Goal: Transaction & Acquisition: Book appointment/travel/reservation

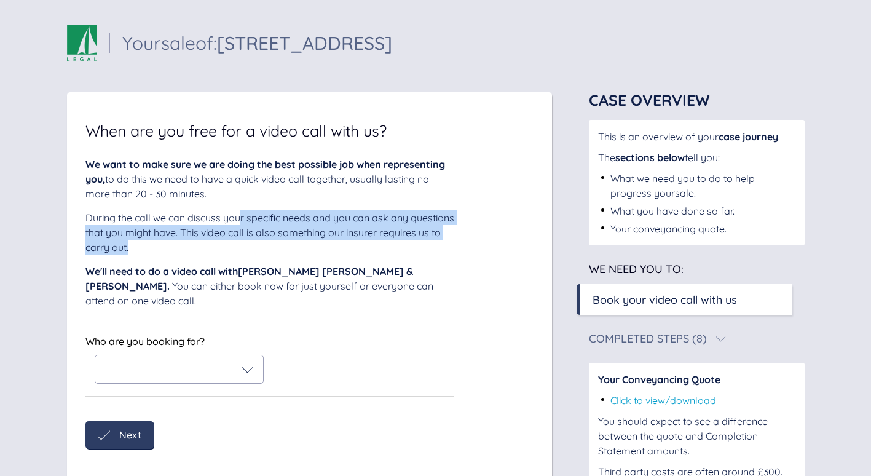
drag, startPoint x: 239, startPoint y: 219, endPoint x: 245, endPoint y: 248, distance: 29.4
click at [245, 248] on div "During the call we can discuss your specific needs and you can ask any question…" at bounding box center [269, 232] width 369 height 44
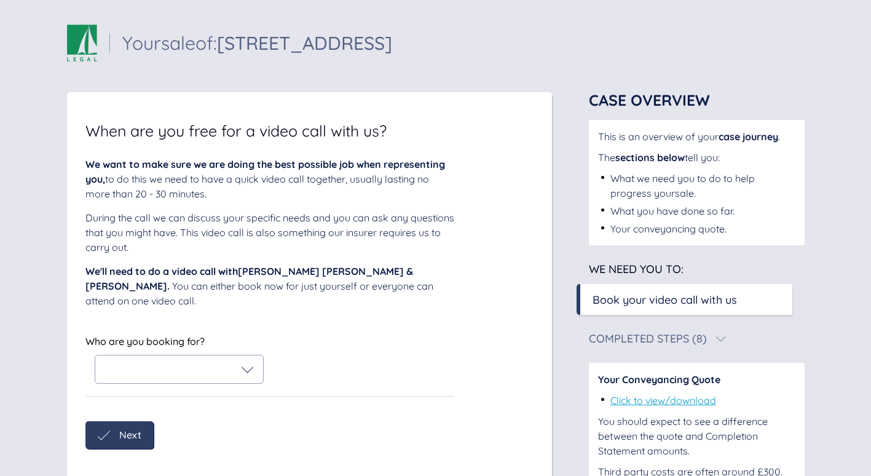
drag, startPoint x: 245, startPoint y: 248, endPoint x: 233, endPoint y: 280, distance: 34.4
click at [233, 280] on div "We'll need to do a video call with [PERSON_NAME] [PERSON_NAME] & [PERSON_NAME] …" at bounding box center [269, 286] width 369 height 44
click at [243, 370] on icon at bounding box center [247, 369] width 12 height 12
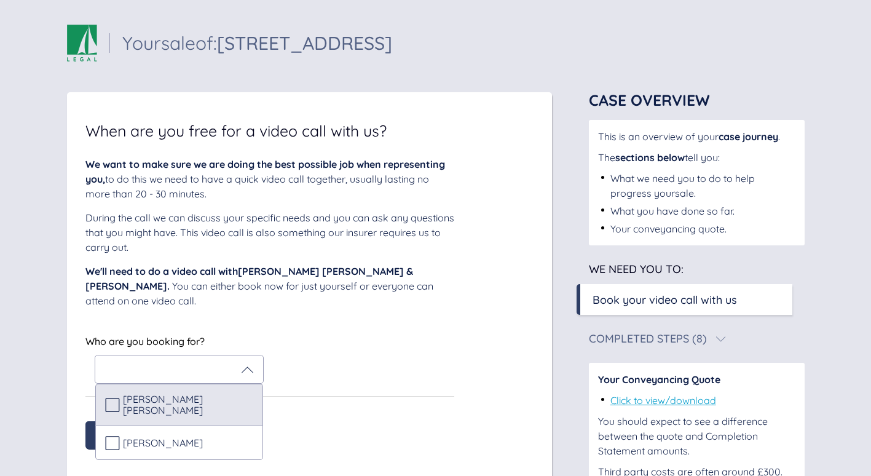
click at [111, 410] on icon at bounding box center [112, 404] width 15 height 15
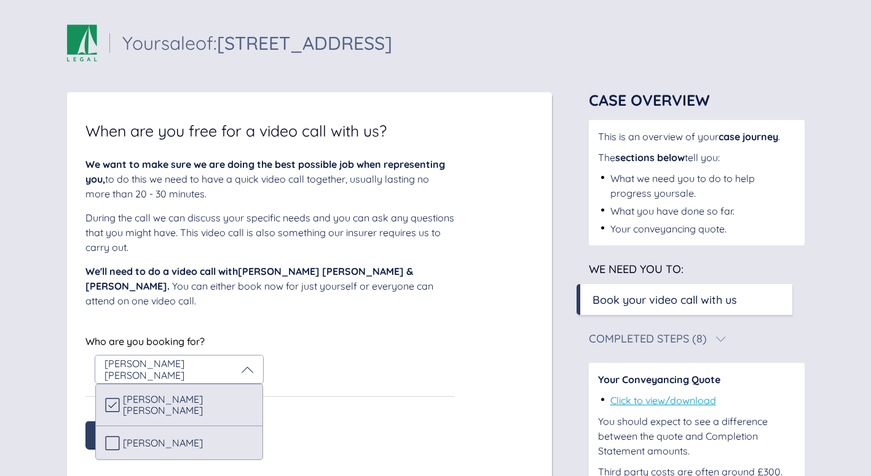
click at [111, 442] on icon at bounding box center [112, 442] width 15 height 15
click at [313, 302] on div "We'll need to do a video call with [PERSON_NAME] [PERSON_NAME] & [PERSON_NAME] …" at bounding box center [269, 286] width 369 height 44
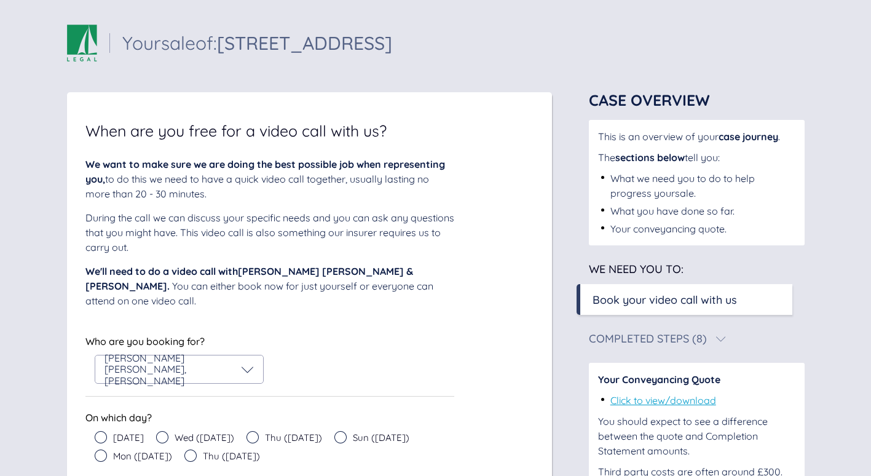
scroll to position [157, 0]
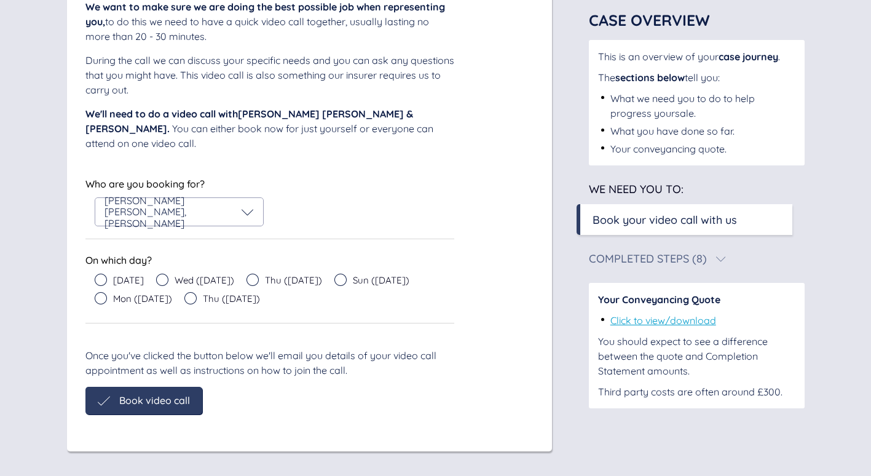
click at [248, 280] on icon at bounding box center [252, 279] width 12 height 12
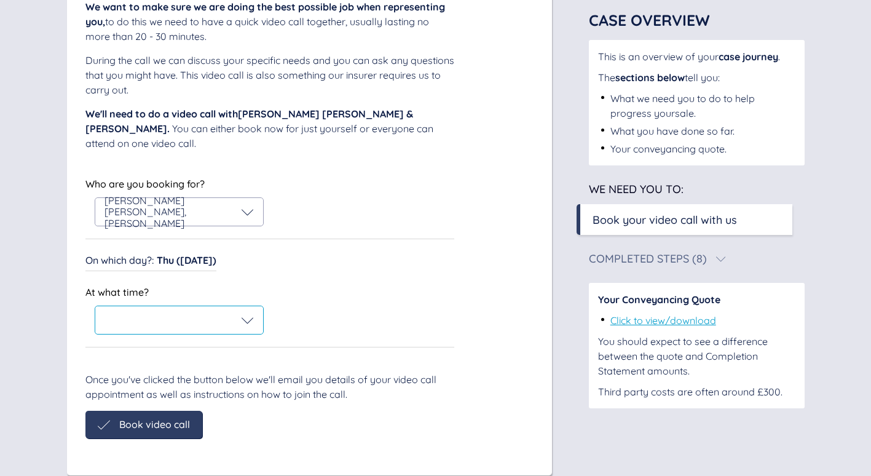
click at [252, 316] on icon at bounding box center [247, 320] width 12 height 12
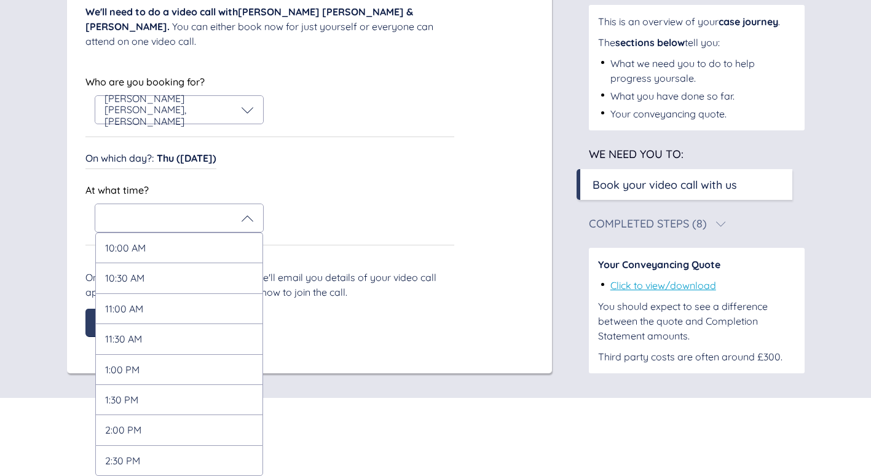
scroll to position [181, 0]
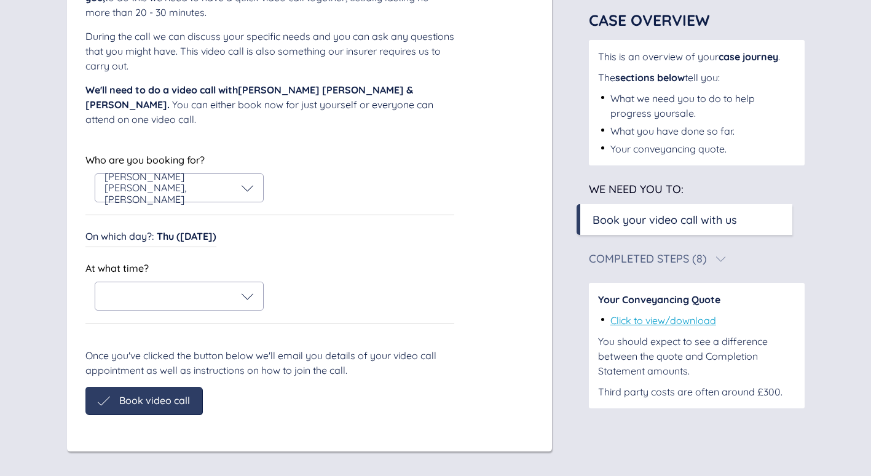
click at [292, 174] on div "Who are you booking for? [PERSON_NAME] [PERSON_NAME] , [PERSON_NAME] Who are yo…" at bounding box center [269, 237] width 369 height 172
click at [255, 189] on div "[PERSON_NAME] [PERSON_NAME] , [PERSON_NAME]" at bounding box center [179, 188] width 168 height 28
click at [253, 294] on icon at bounding box center [247, 296] width 12 height 12
click at [250, 230] on div "On which day? : Thu ([DATE]) On which day? : Thu ([DATE])" at bounding box center [269, 237] width 369 height 20
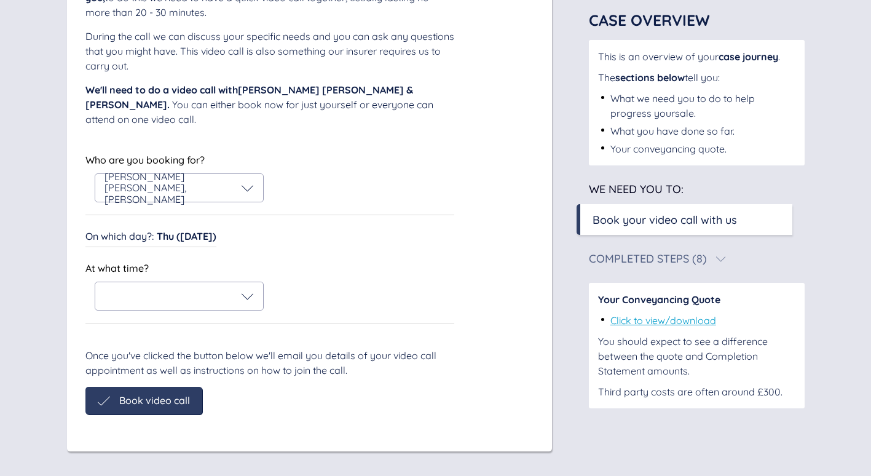
click at [197, 239] on span "Thu ([DATE])" at bounding box center [187, 236] width 60 height 12
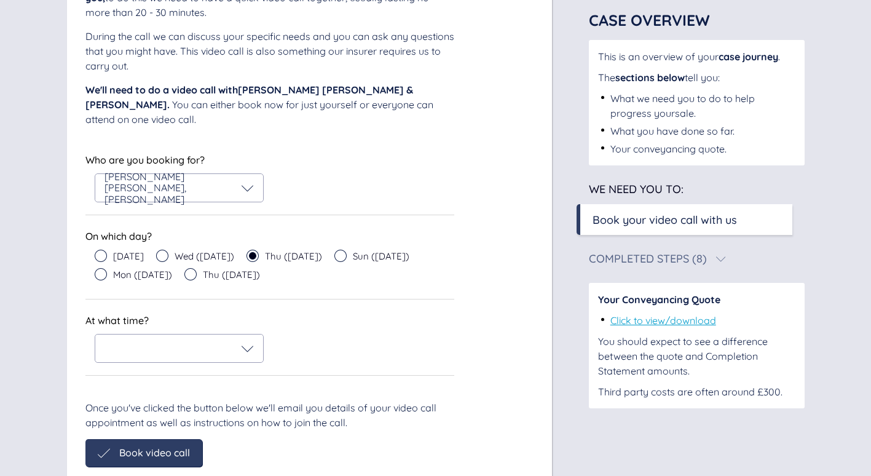
click at [163, 256] on icon at bounding box center [162, 255] width 12 height 12
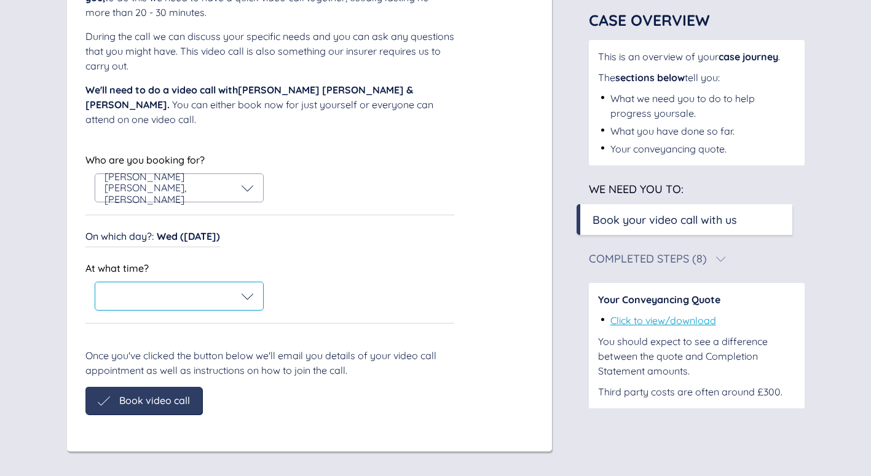
click at [251, 301] on icon at bounding box center [247, 296] width 12 height 12
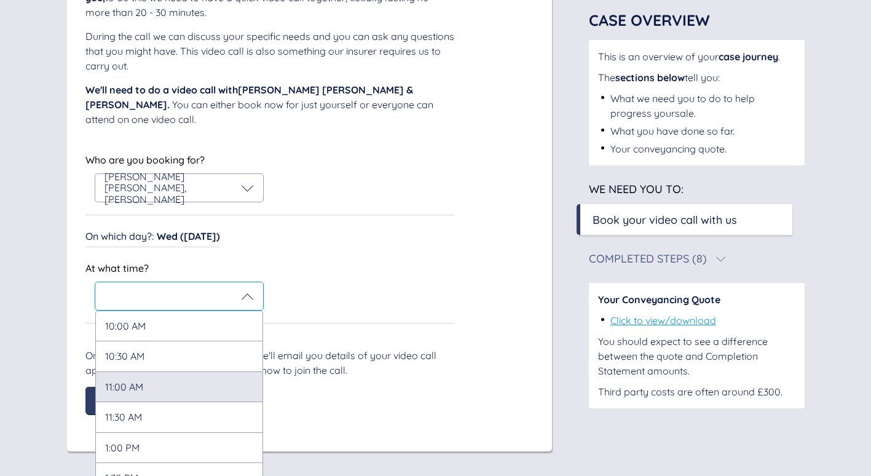
click at [194, 380] on div "11:00 AM" at bounding box center [179, 386] width 168 height 30
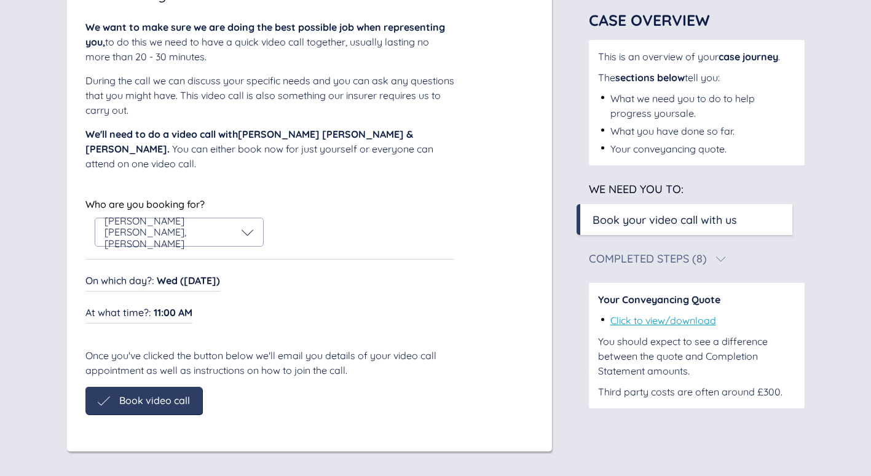
scroll to position [138, 0]
click at [197, 238] on div "Who are you booking for? [PERSON_NAME] [PERSON_NAME] , [PERSON_NAME] Who are yo…" at bounding box center [269, 259] width 369 height 128
click at [196, 278] on span "Wed ([DATE])" at bounding box center [188, 280] width 63 height 12
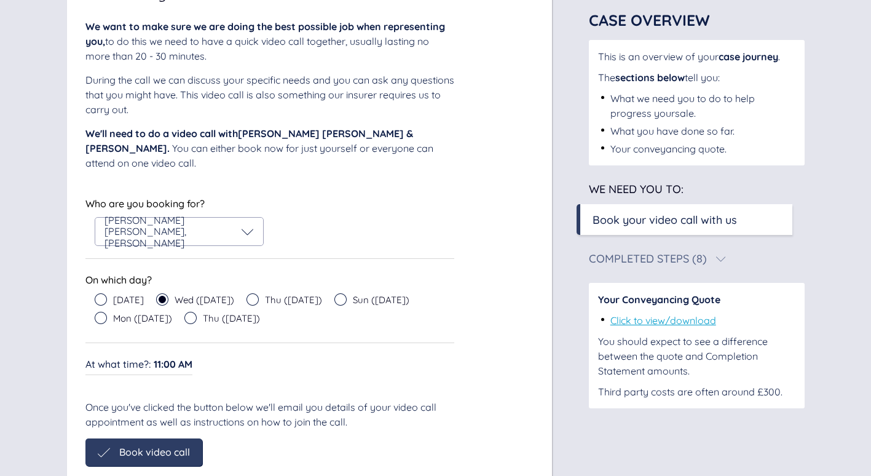
scroll to position [181, 0]
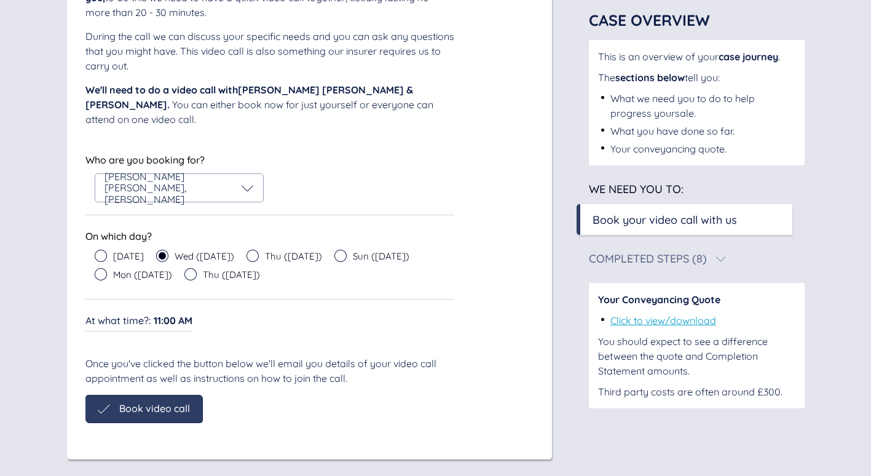
click at [246, 256] on icon at bounding box center [252, 255] width 12 height 12
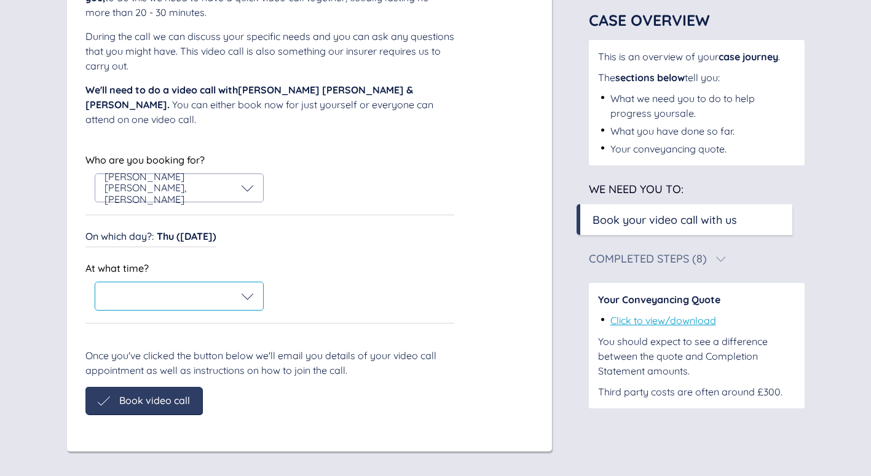
click at [238, 300] on div at bounding box center [178, 296] width 149 height 12
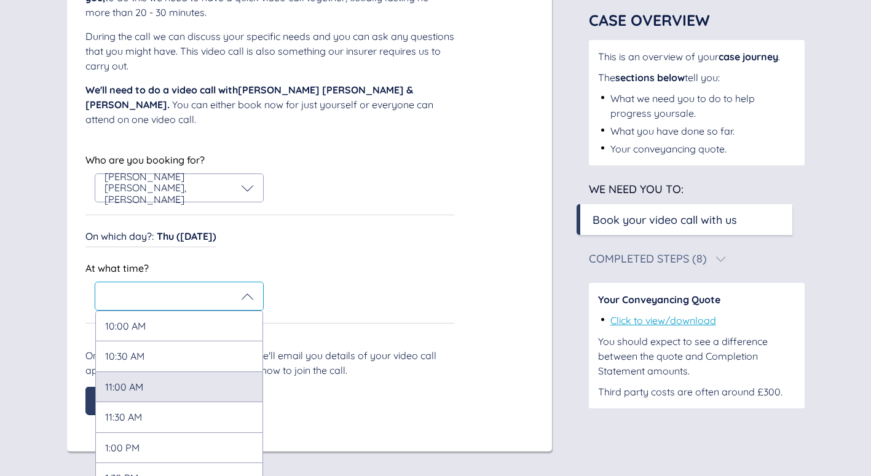
click at [173, 385] on div "11:00 AM" at bounding box center [179, 386] width 168 height 30
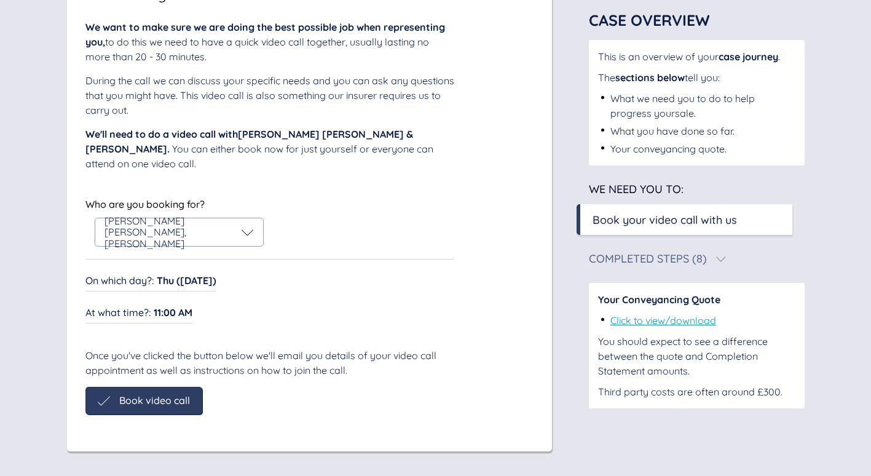
scroll to position [138, 0]
click at [176, 399] on span "Book video call" at bounding box center [154, 399] width 71 height 11
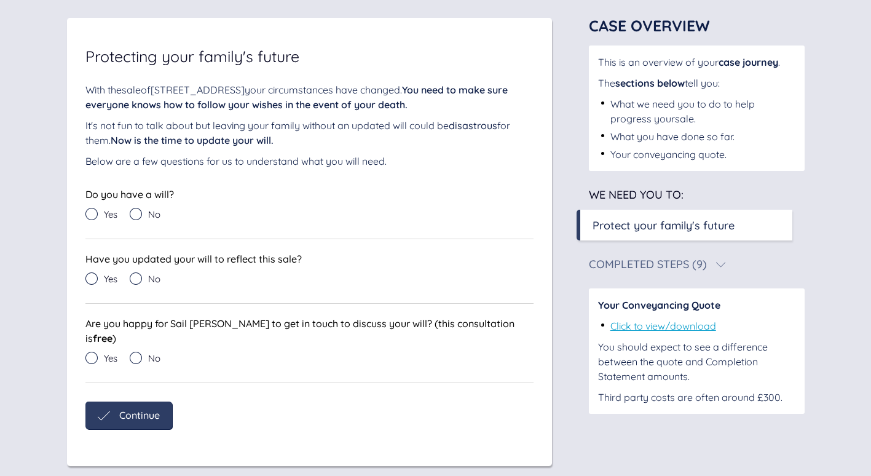
click at [136, 214] on icon at bounding box center [136, 214] width 12 height 12
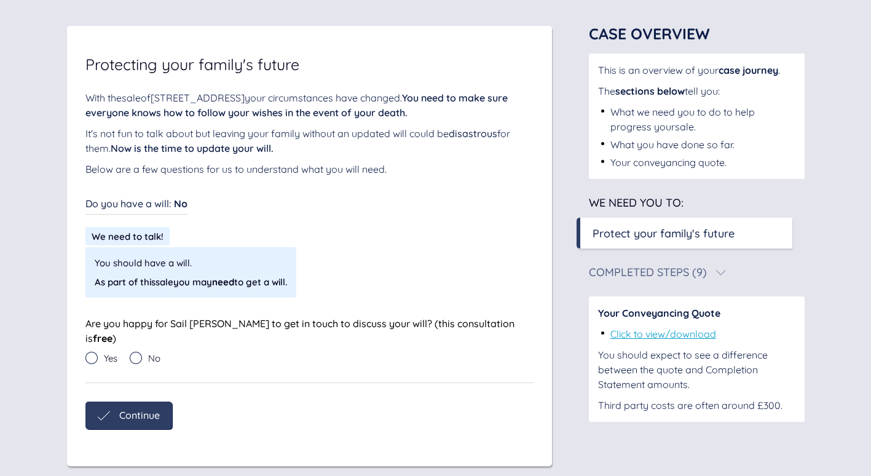
click at [141, 351] on icon at bounding box center [136, 357] width 12 height 12
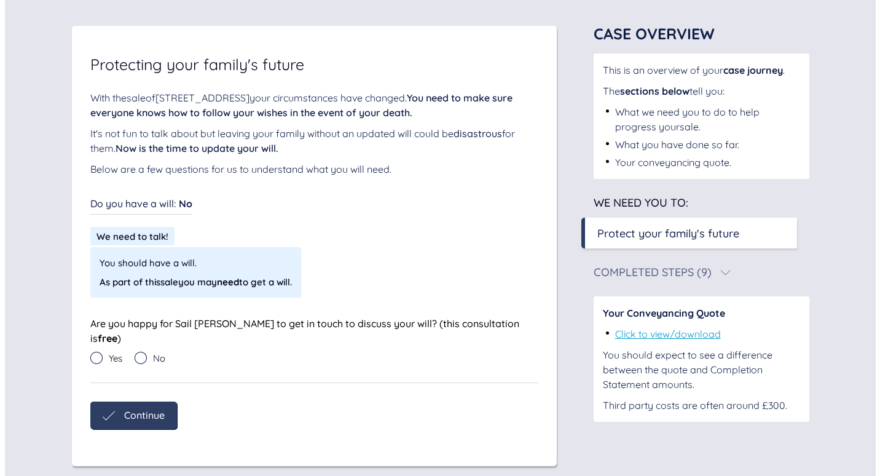
scroll to position [37, 0]
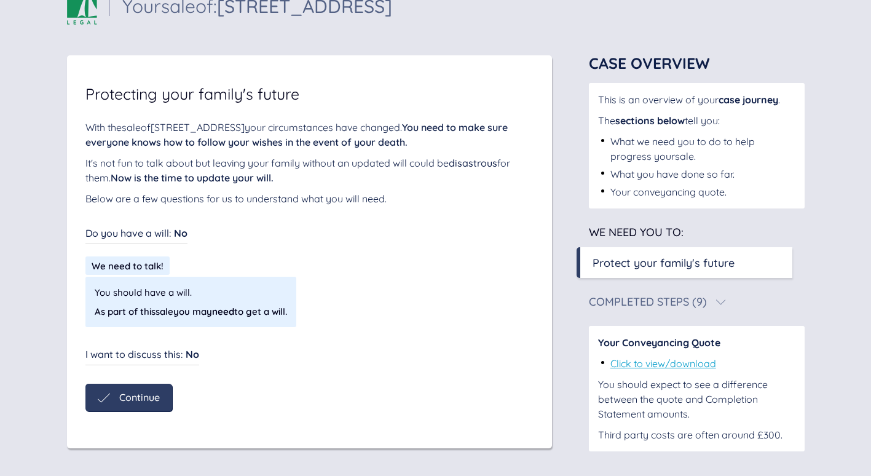
click at [158, 397] on span "Continue" at bounding box center [139, 396] width 41 height 11
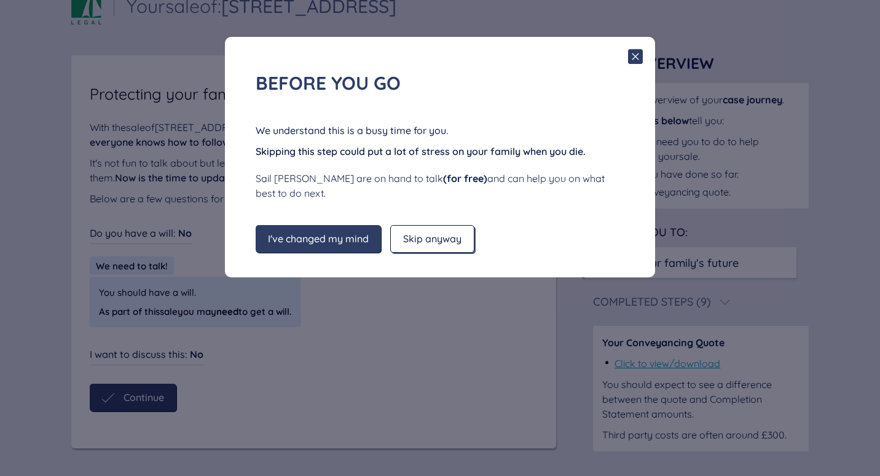
click at [407, 233] on span "Skip anyway" at bounding box center [432, 238] width 58 height 11
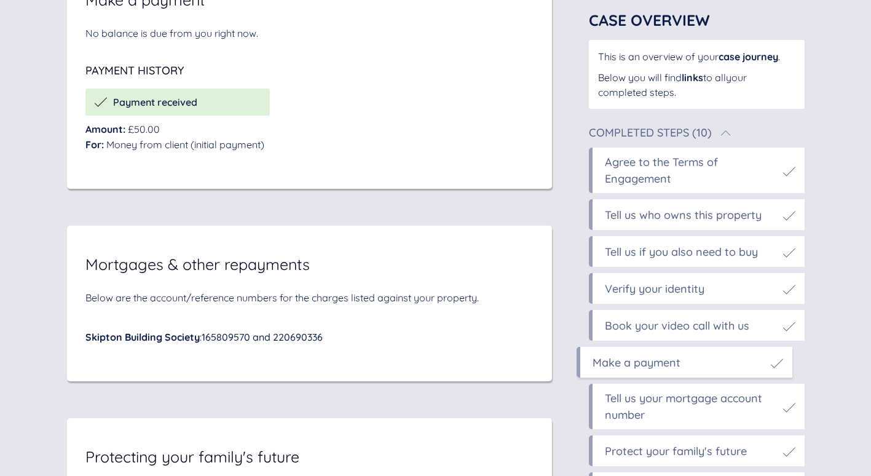
scroll to position [6569, 0]
